Goal: Task Accomplishment & Management: Understand process/instructions

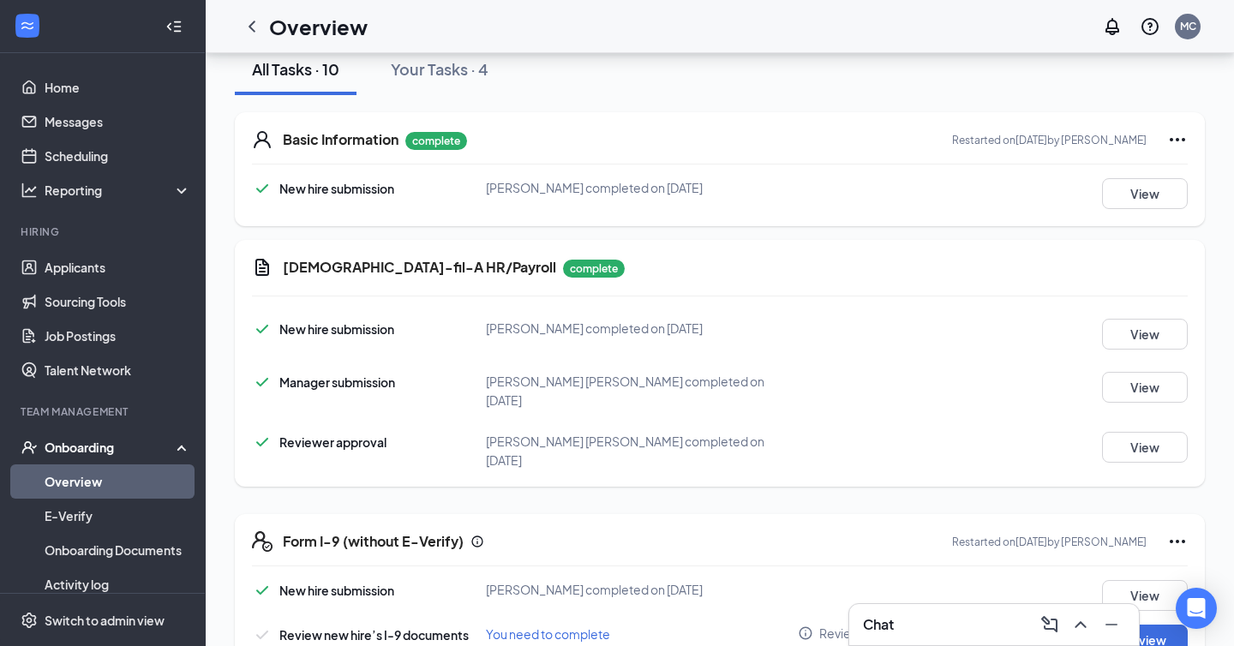
scroll to position [211, 0]
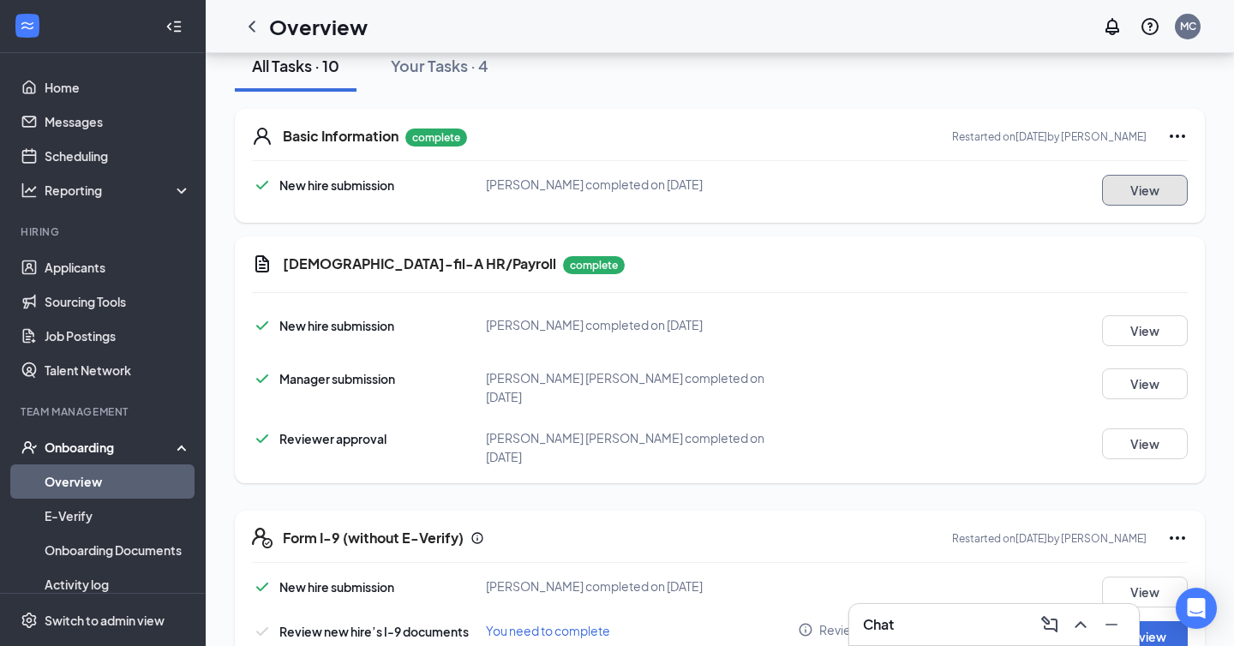
click at [1159, 191] on button "View" at bounding box center [1145, 190] width 86 height 31
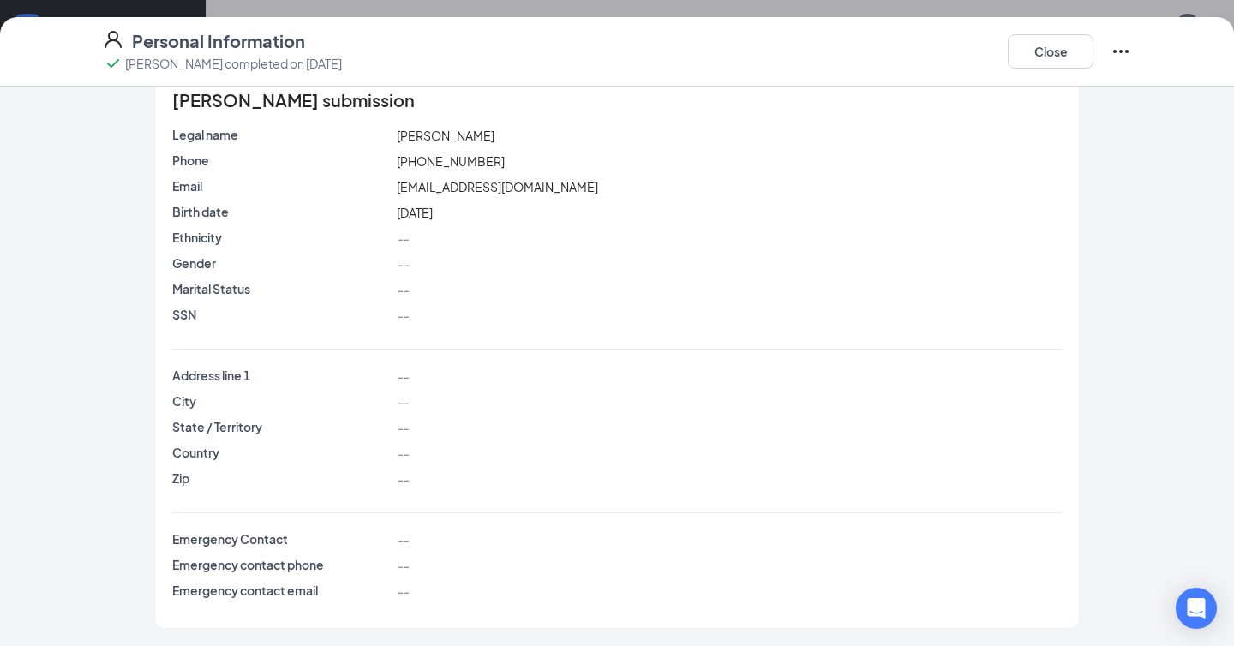
scroll to position [0, 0]
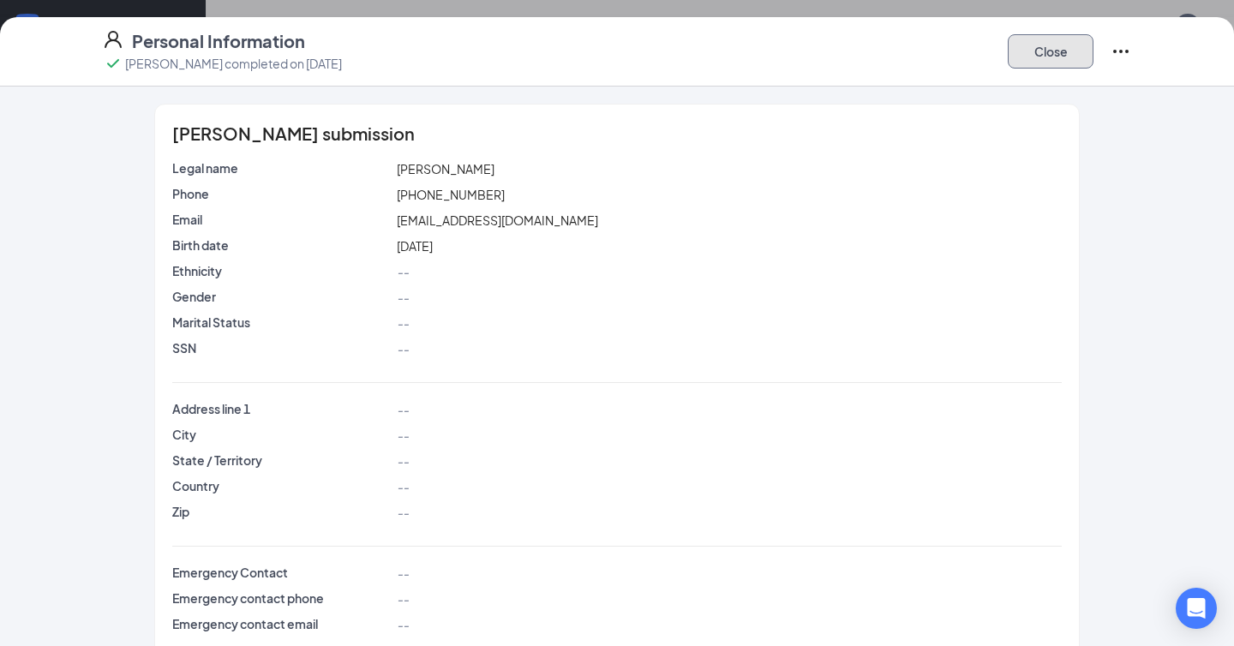
click at [1049, 55] on button "Close" at bounding box center [1050, 51] width 86 height 34
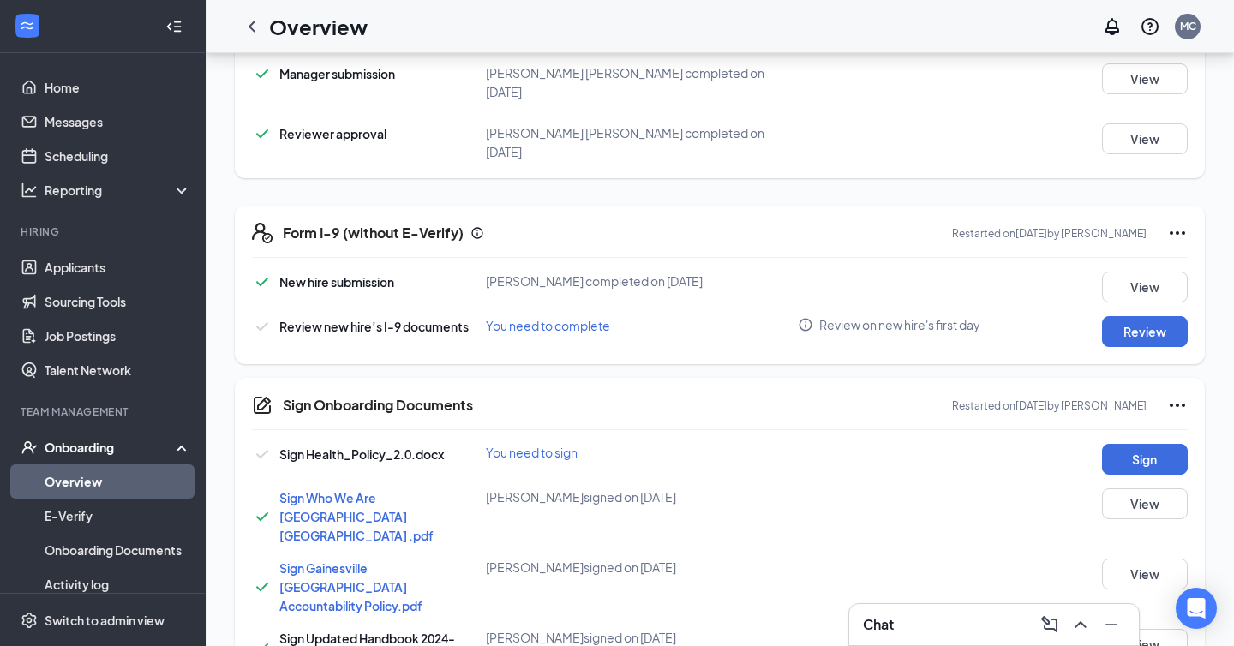
scroll to position [78, 0]
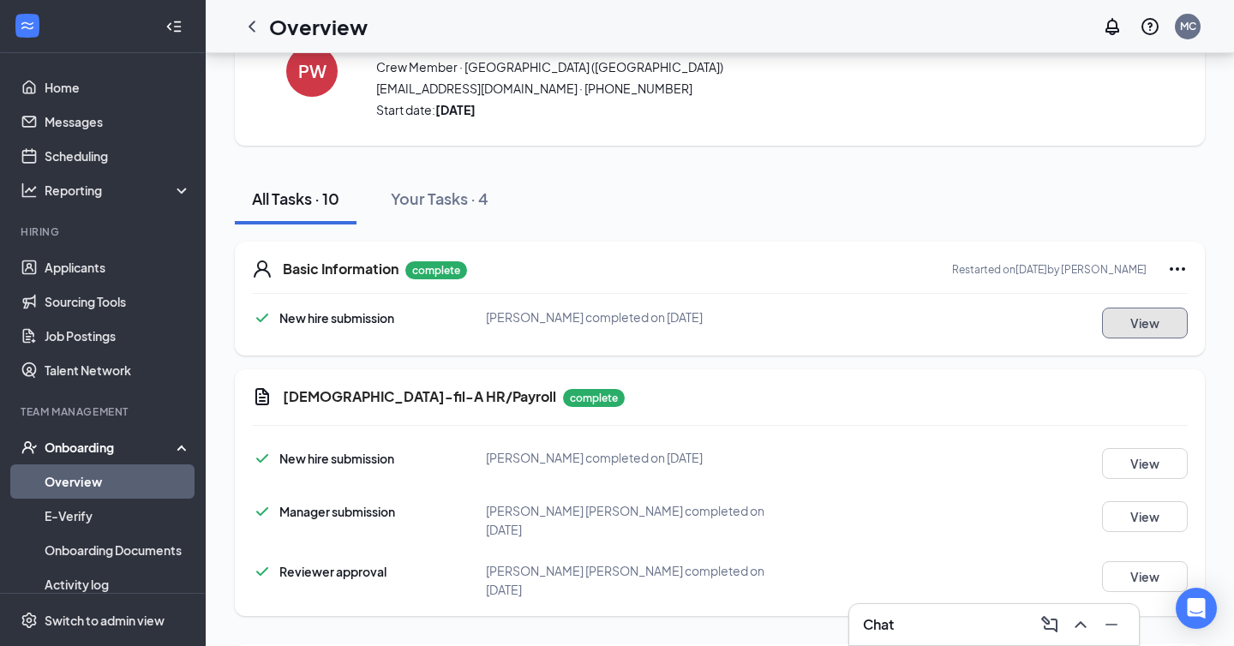
click at [1150, 325] on button "View" at bounding box center [1145, 323] width 86 height 31
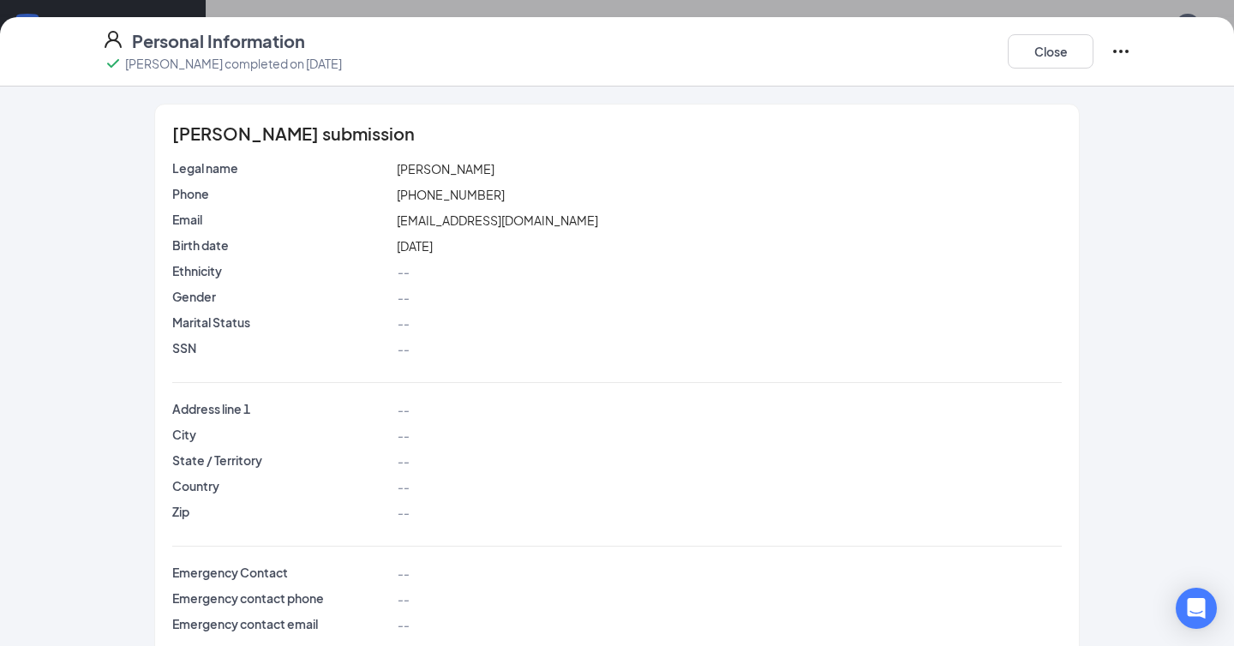
scroll to position [33, 0]
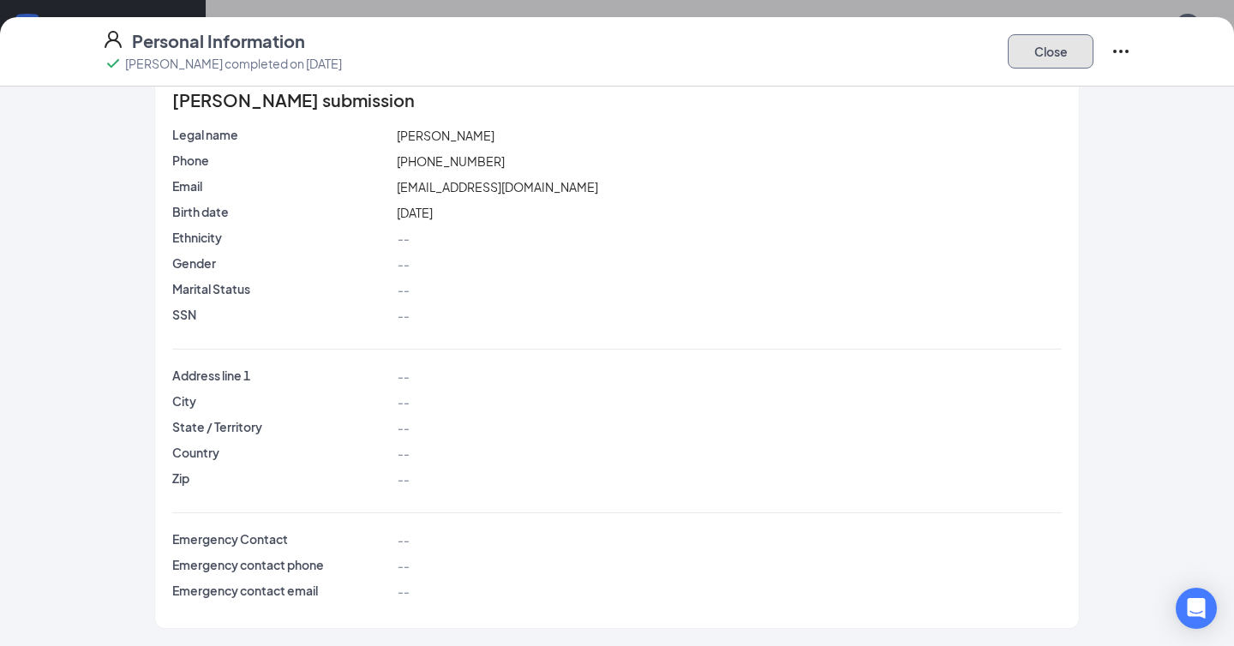
click at [1047, 39] on button "Close" at bounding box center [1050, 51] width 86 height 34
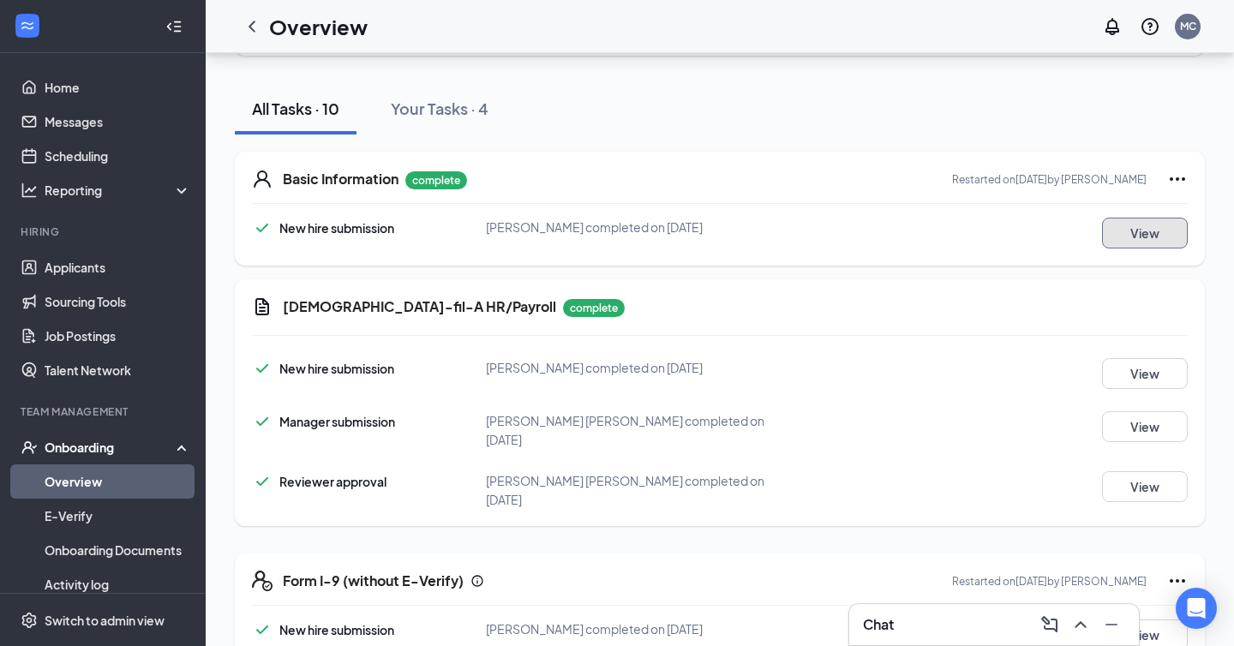
scroll to position [169, 0]
click at [1143, 373] on button "View" at bounding box center [1145, 372] width 86 height 31
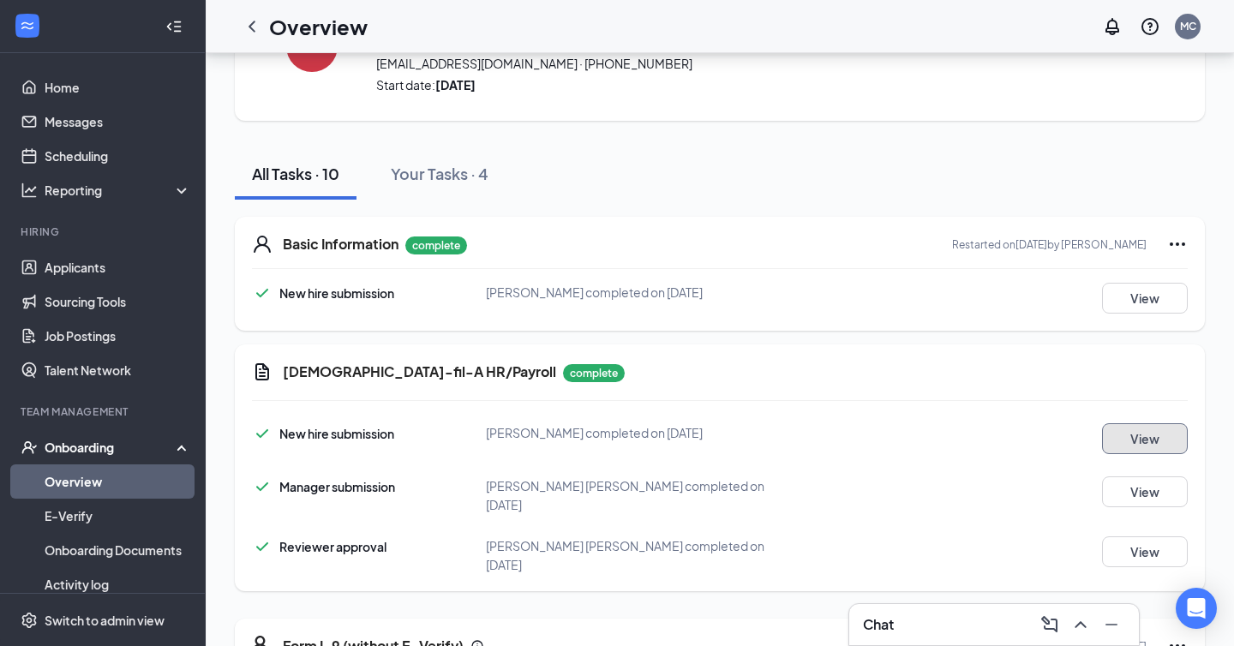
scroll to position [0, 0]
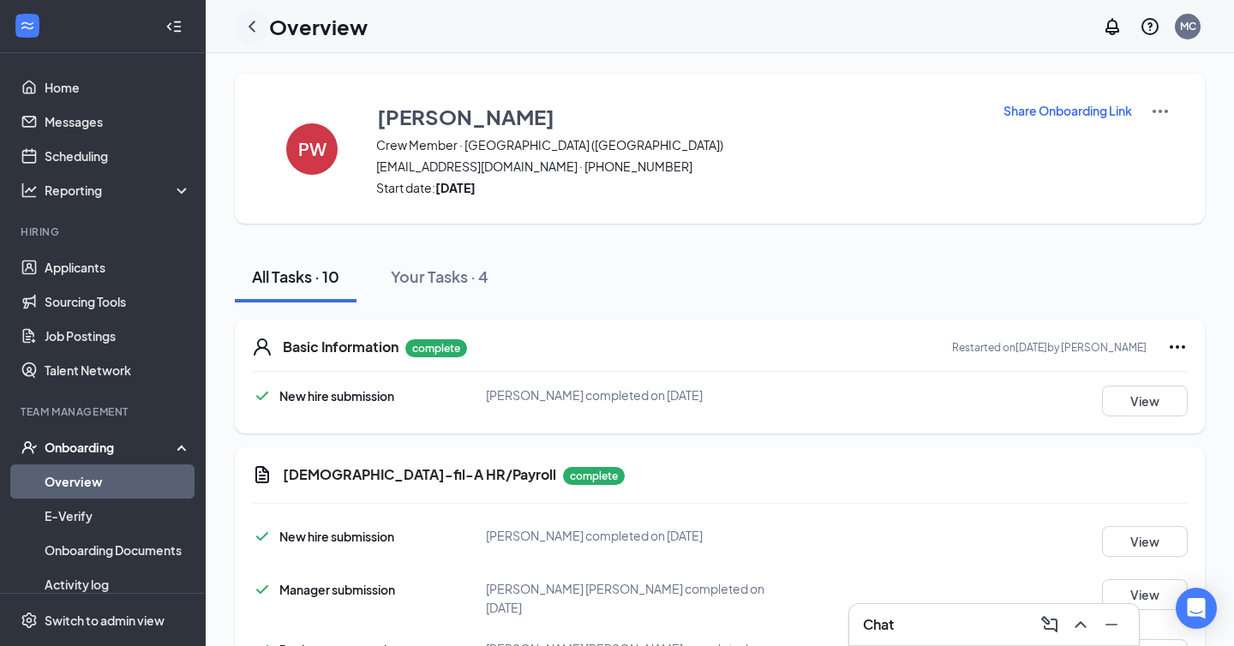
click at [265, 16] on div at bounding box center [252, 26] width 34 height 34
click at [255, 22] on icon "ChevronLeft" at bounding box center [252, 26] width 21 height 21
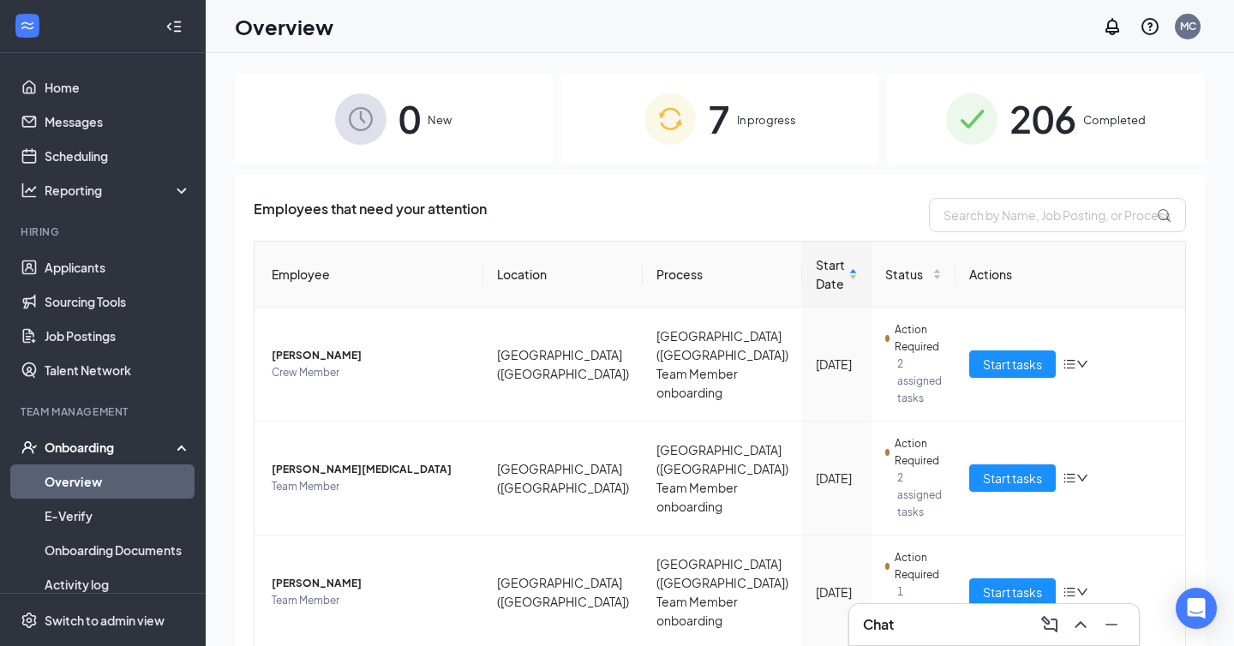
click at [744, 128] on div "7 In progress" at bounding box center [720, 119] width 318 height 90
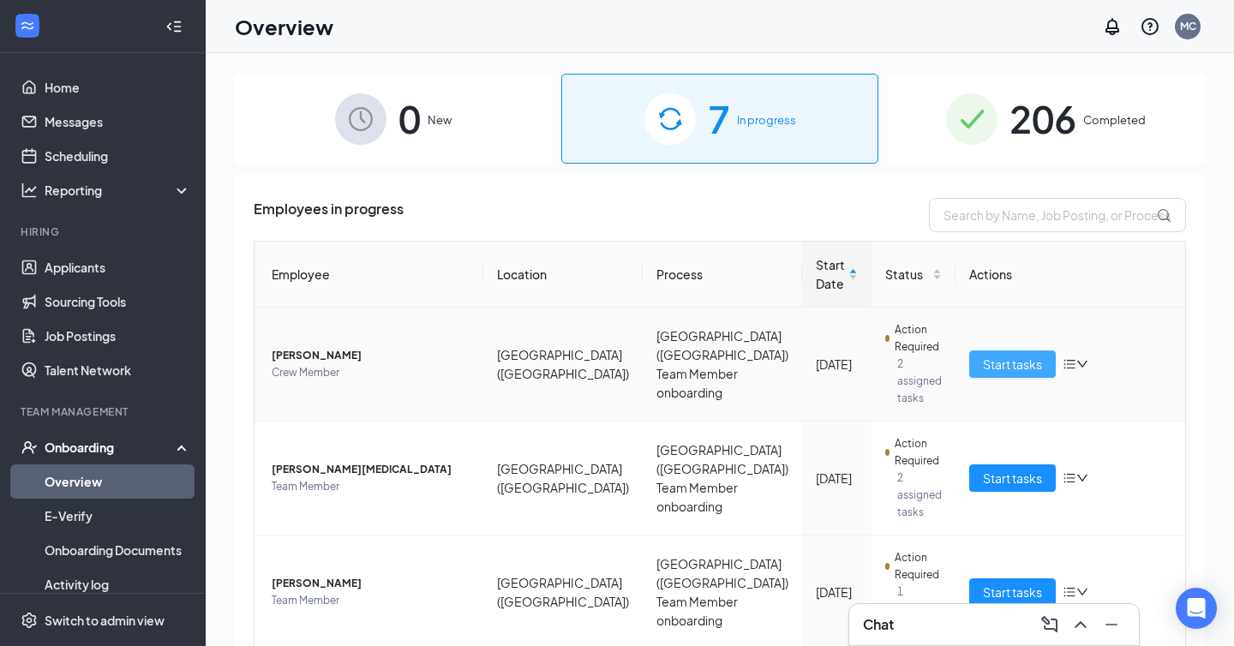
click at [1005, 355] on span "Start tasks" at bounding box center [1012, 364] width 59 height 19
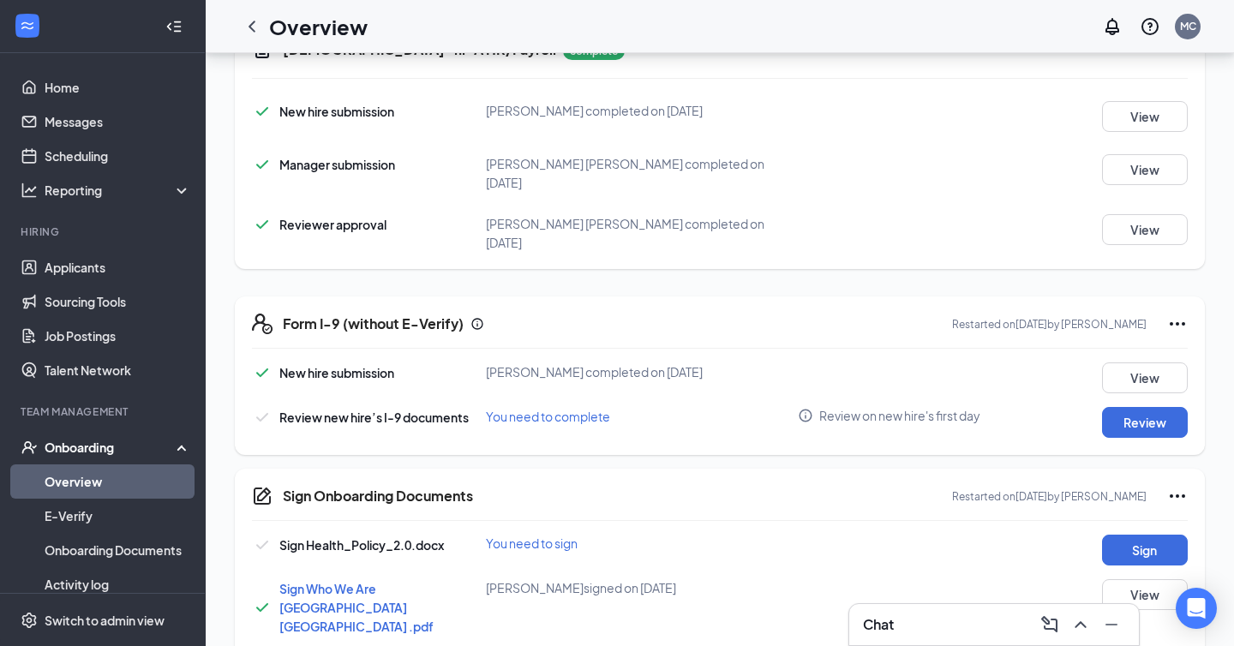
scroll to position [516, 0]
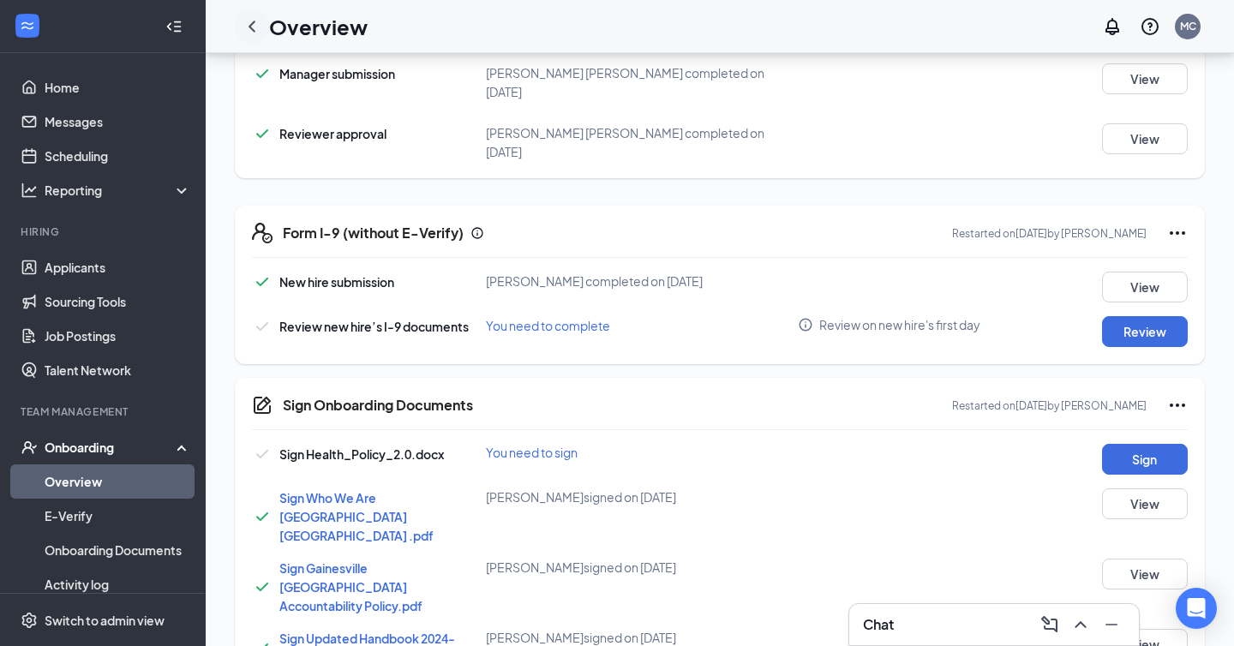
click at [254, 30] on icon "ChevronLeft" at bounding box center [251, 26] width 7 height 11
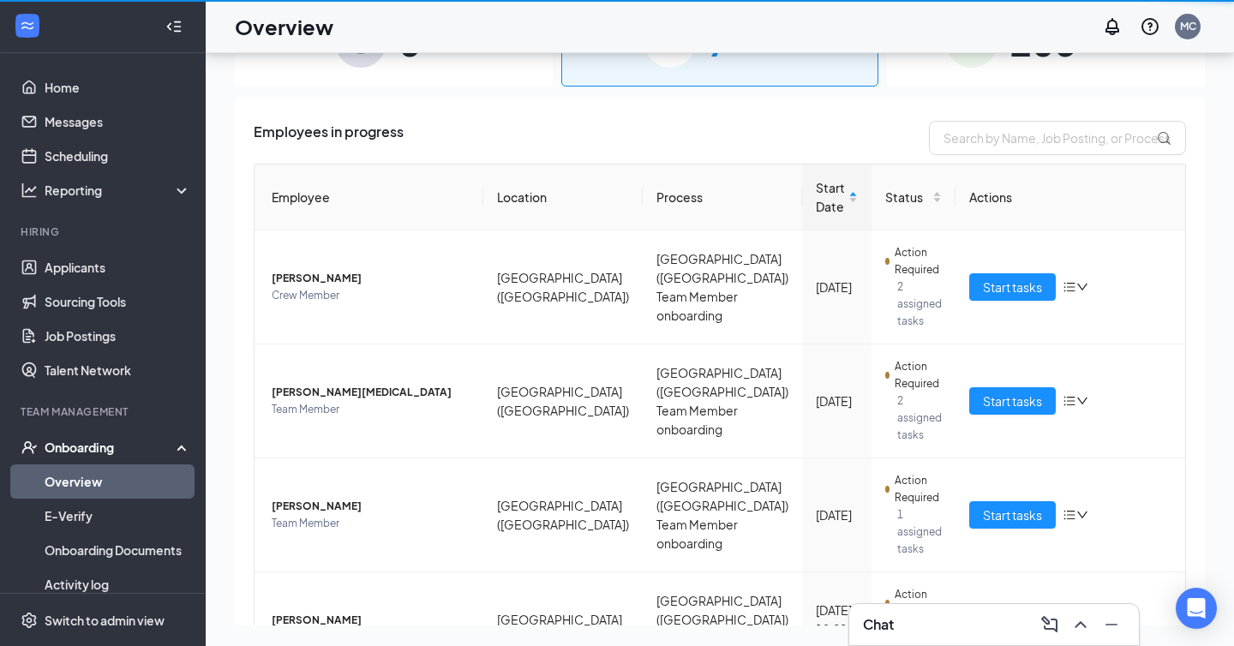
scroll to position [77, 0]
